Goal: Task Accomplishment & Management: Use online tool/utility

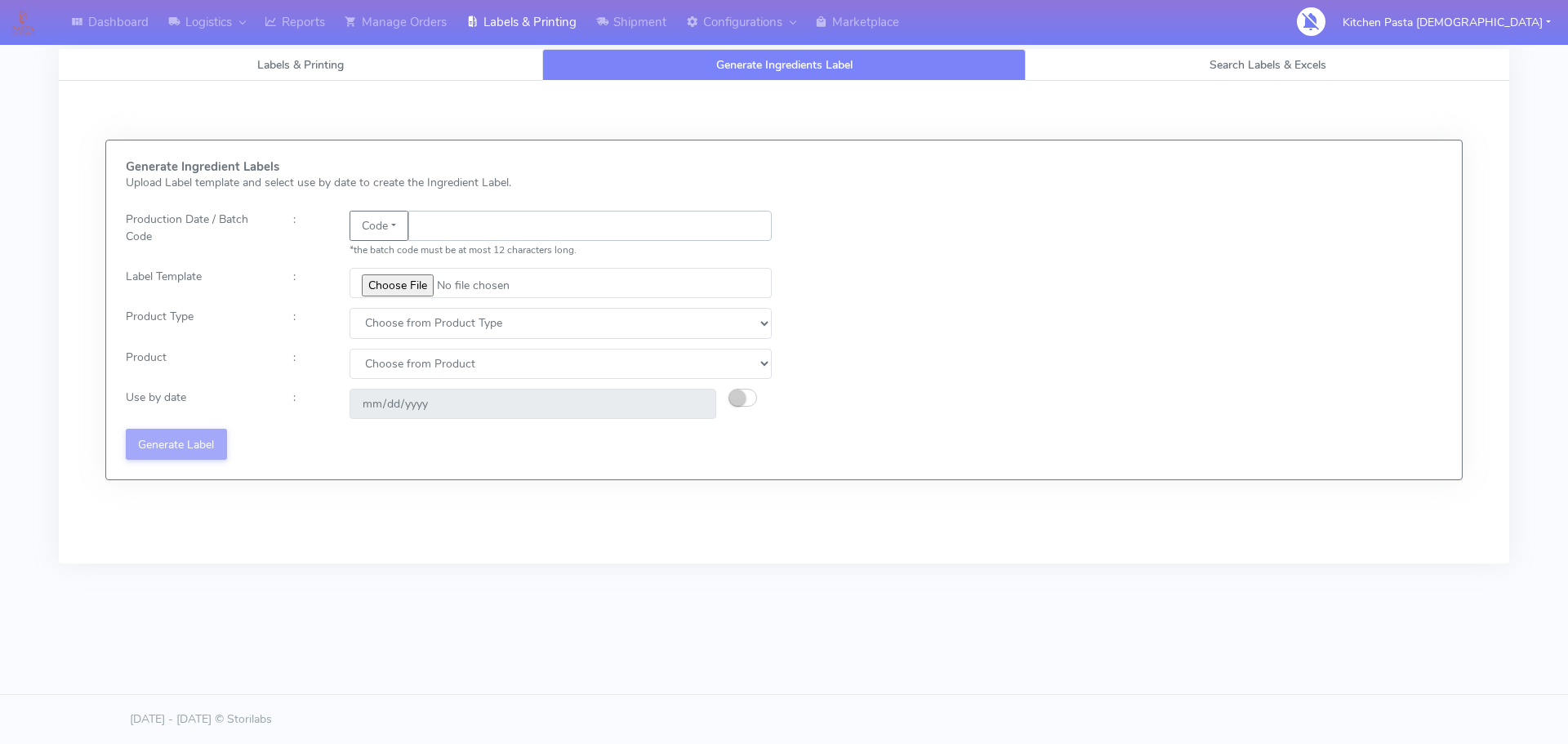
click at [423, 231] on input "text" at bounding box center [589, 226] width 364 height 31
type input "25283"
click at [403, 287] on input "file" at bounding box center [561, 283] width 422 height 31
type input "C:\fakepath\Aubergine Parmigiana 350g V3.jpg"
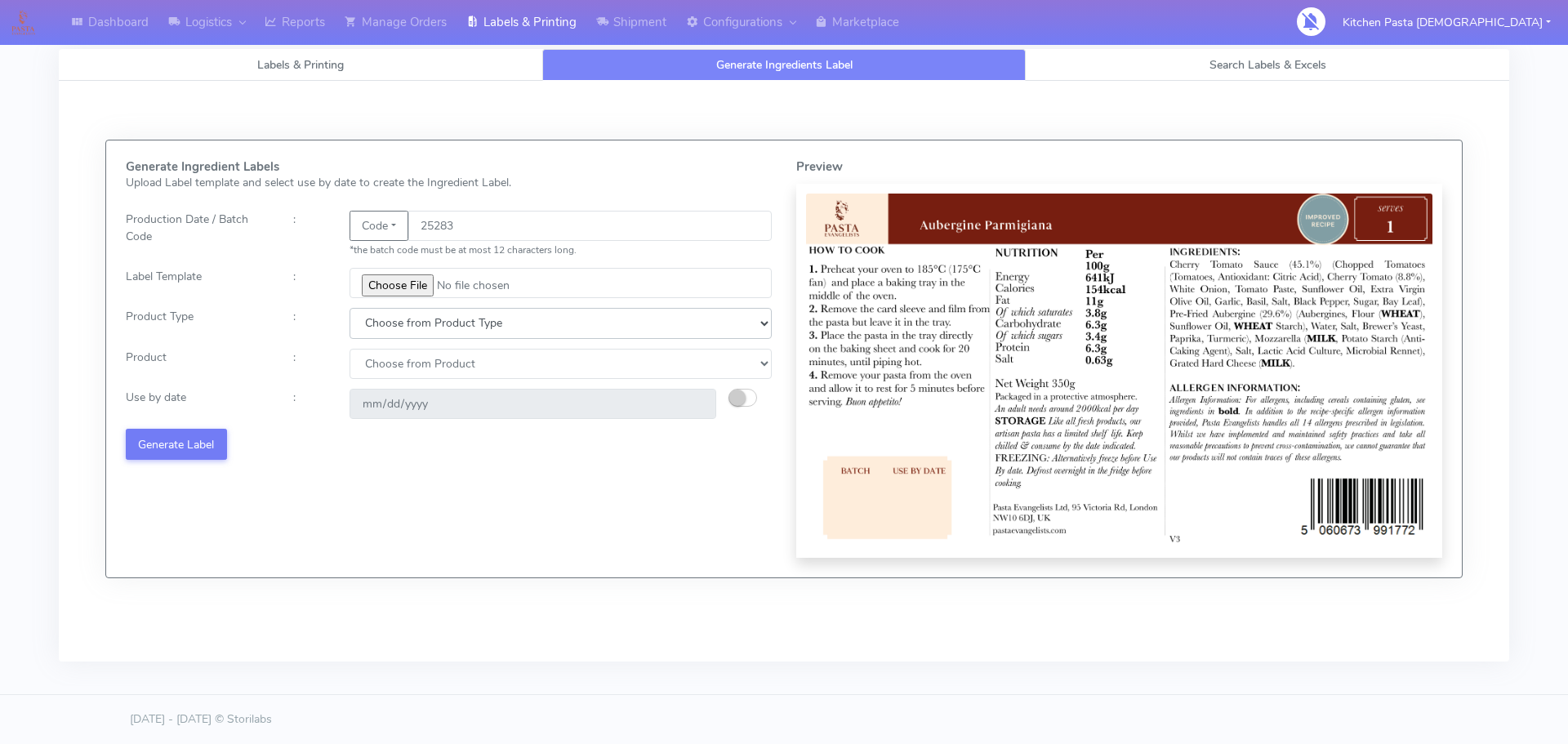
click at [398, 335] on select "Choose from Product Type ECOM ERETAIL CIRCULAR CIRC_DESERTS LASAGNE" at bounding box center [561, 323] width 422 height 31
select select "4"
click at [350, 308] on select "Choose from Product Type ECOM ERETAIL CIRCULAR CIRC_DESERTS LASAGNE" at bounding box center [561, 323] width 422 height 31
click at [412, 369] on select "Choose from Product LASAGNE" at bounding box center [561, 364] width 422 height 31
select select "0"
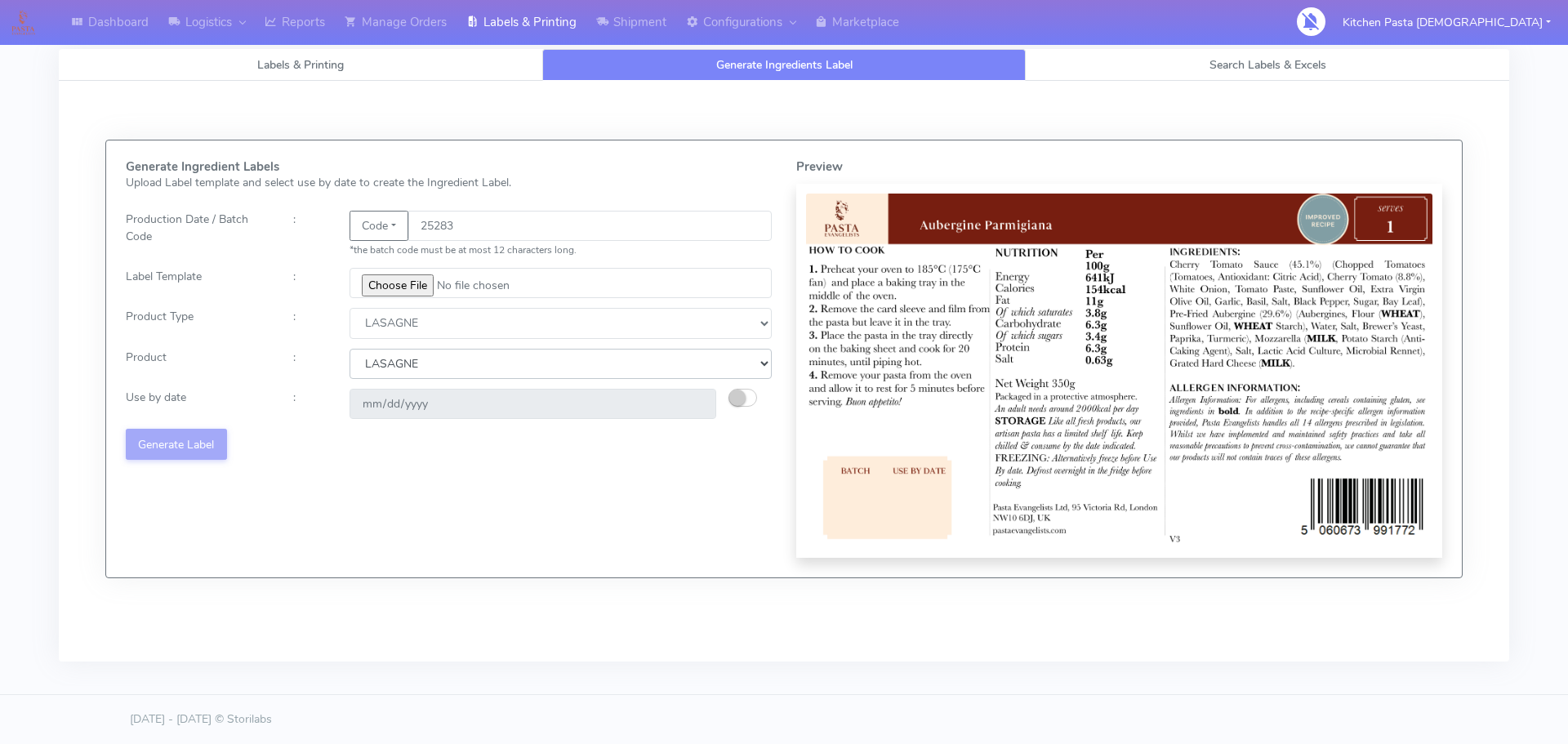
click at [350, 349] on select "Choose from Product LASAGNE" at bounding box center [561, 364] width 422 height 31
type input "[DATE]"
click at [210, 443] on button "Generate Label" at bounding box center [176, 444] width 101 height 31
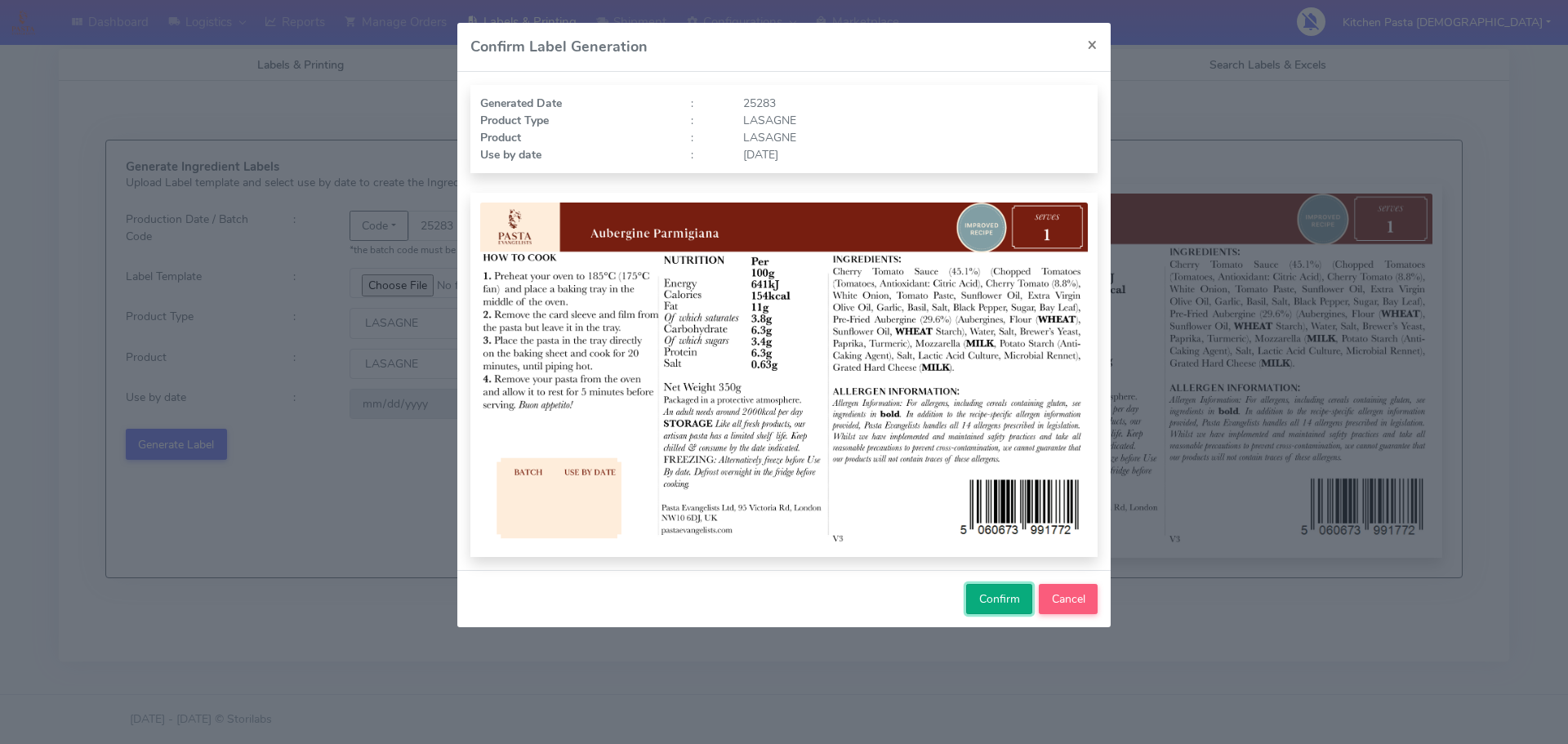
click at [971, 596] on button "Confirm" at bounding box center [999, 599] width 66 height 31
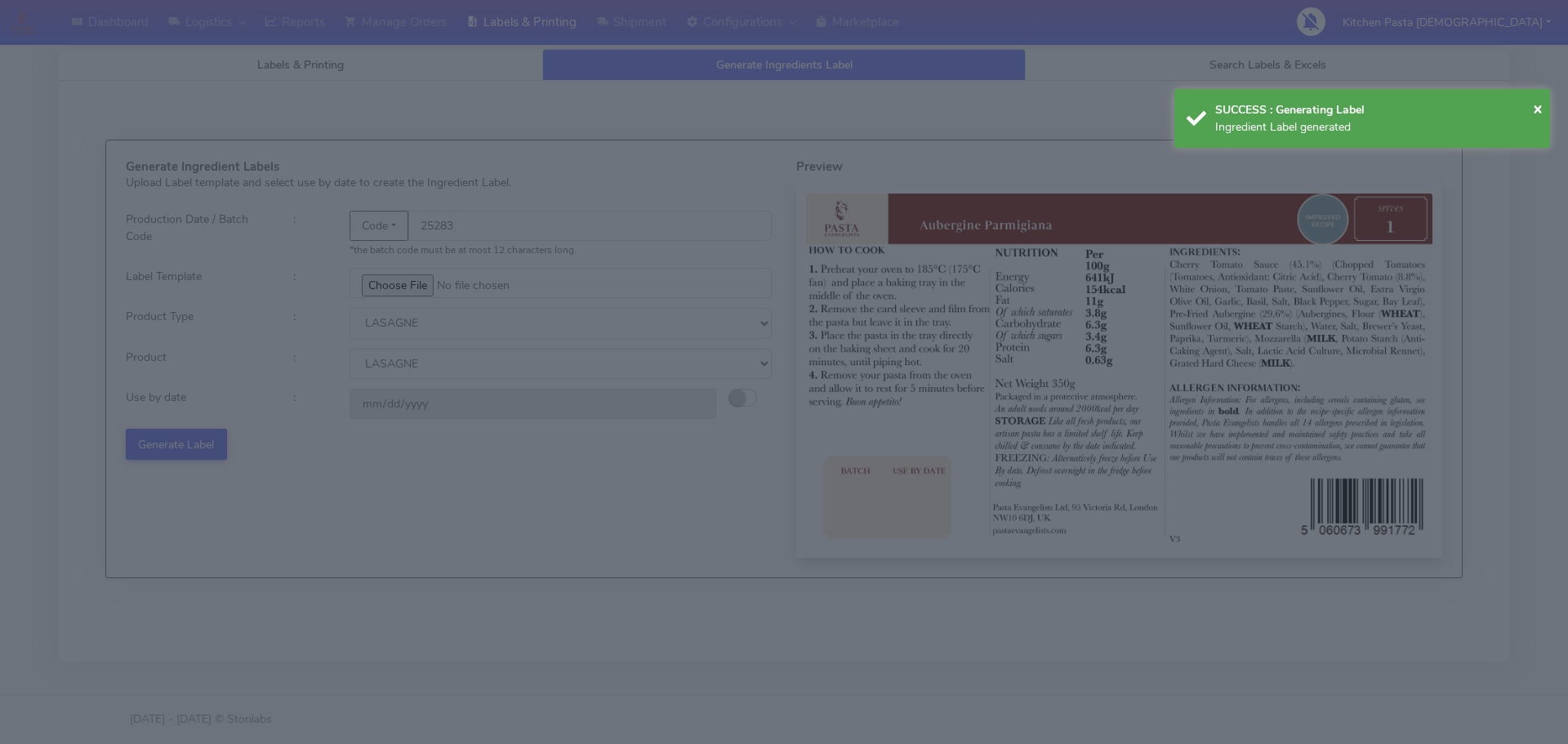
select select
